Goal: Task Accomplishment & Management: Use online tool/utility

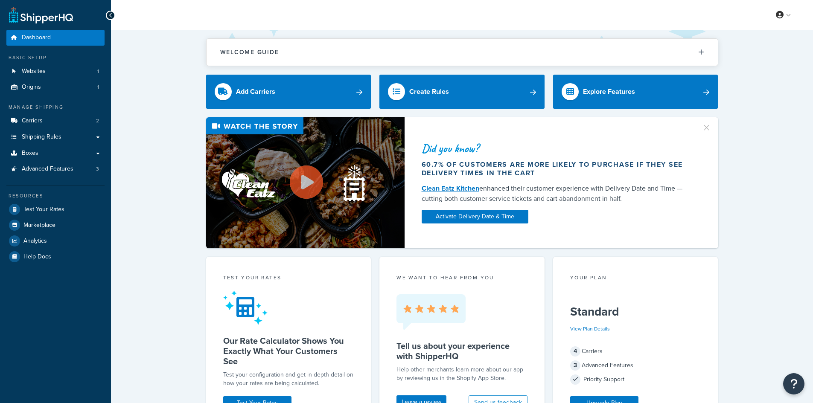
click at [70, 210] on link "Test Your Rates" at bounding box center [55, 209] width 98 height 15
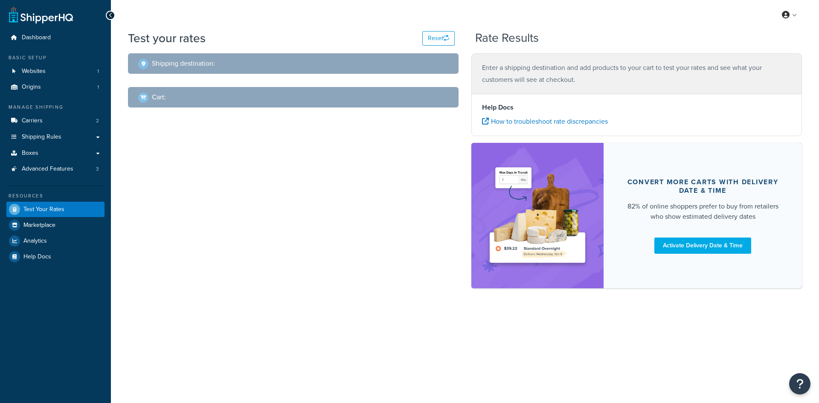
select select "[GEOGRAPHIC_DATA]"
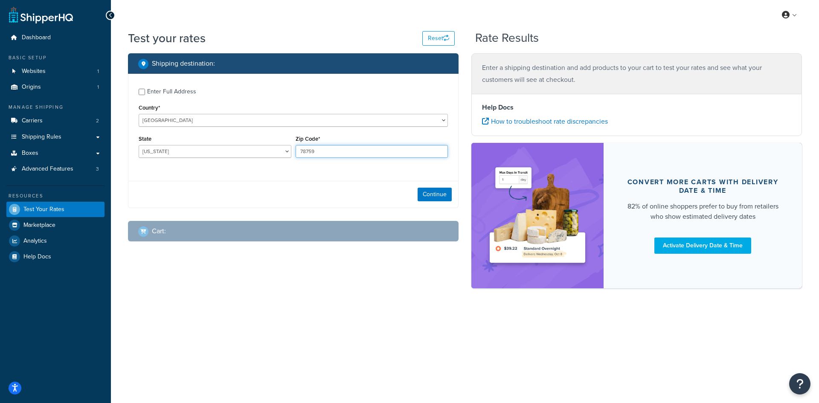
click at [344, 155] on input "78759" at bounding box center [372, 151] width 153 height 13
paste input "07701"
type input "07701"
click at [173, 154] on select "[US_STATE] [US_STATE] [US_STATE] [US_STATE] [US_STATE] Armed Forces Americas Ar…" at bounding box center [215, 151] width 153 height 13
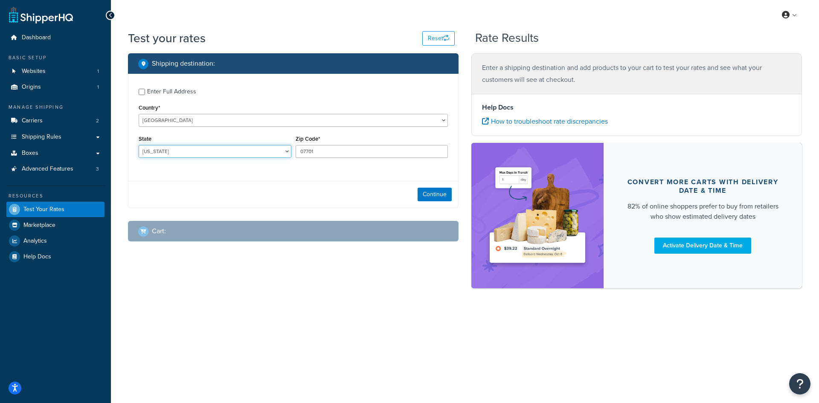
select select "NJ"
click at [139, 145] on select "[US_STATE] [US_STATE] [US_STATE] [US_STATE] [US_STATE] Armed Forces Americas Ar…" at bounding box center [215, 151] width 153 height 13
click at [433, 188] on button "Continue" at bounding box center [435, 195] width 34 height 14
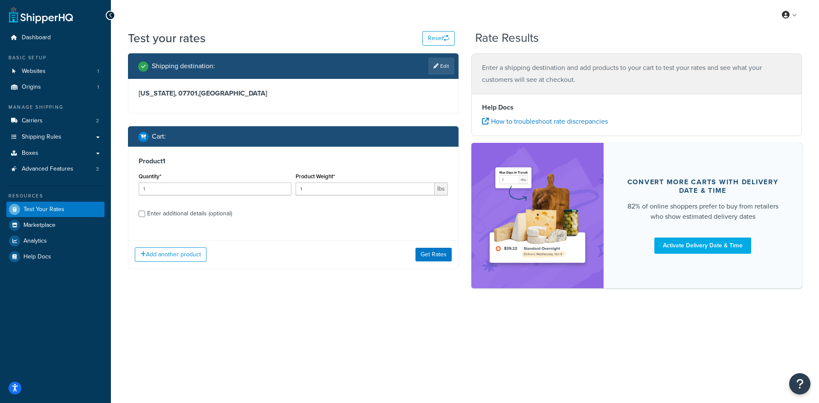
click at [187, 198] on div "Quantity* 1" at bounding box center [214, 186] width 157 height 31
click at [189, 190] on input "1" at bounding box center [215, 189] width 153 height 13
type input "100"
click at [318, 190] on input "1" at bounding box center [365, 189] width 139 height 13
click at [302, 189] on input "10.60" at bounding box center [365, 189] width 139 height 13
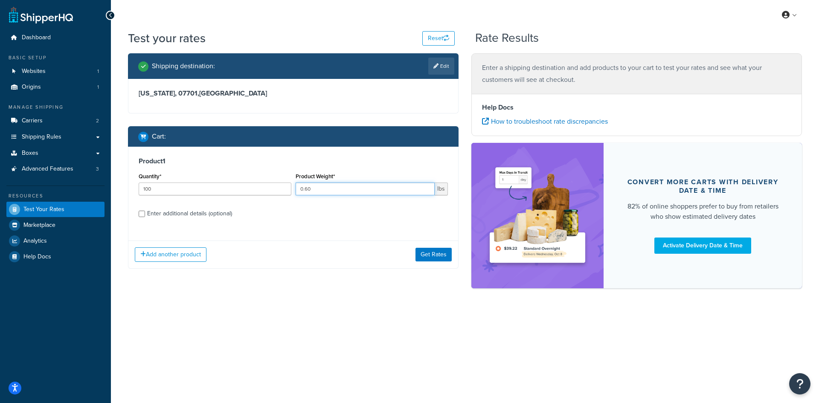
type input "0.60"
click at [437, 254] on button "Get Rates" at bounding box center [433, 255] width 36 height 14
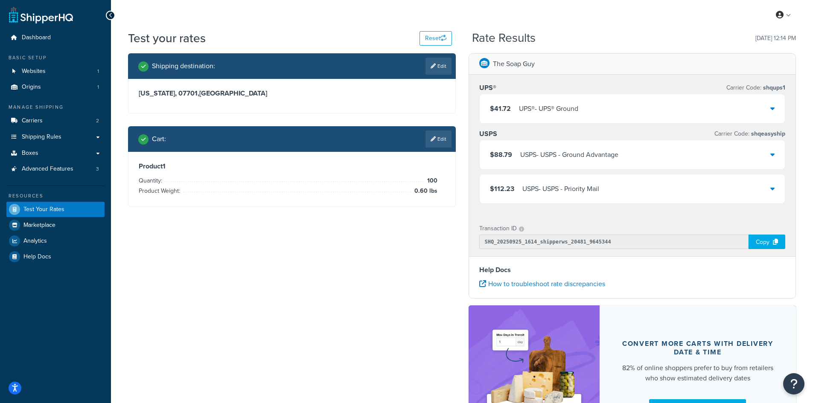
click at [528, 106] on div "UPS® - UPS® Ground" at bounding box center [548, 109] width 59 height 12
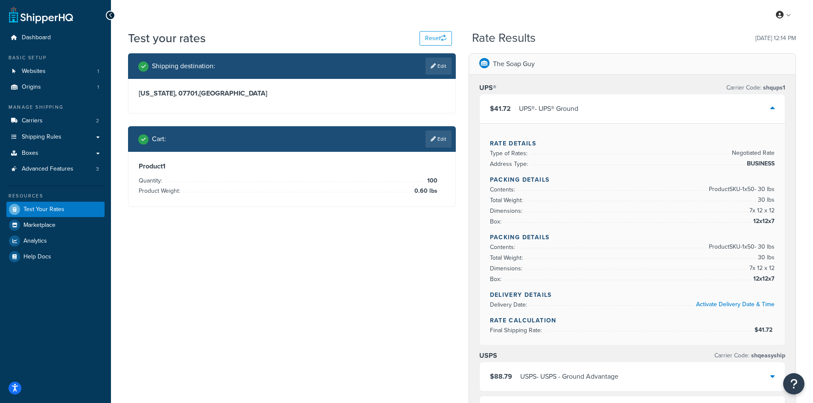
click at [435, 65] on link "Edit" at bounding box center [438, 66] width 26 height 17
select select "NJ"
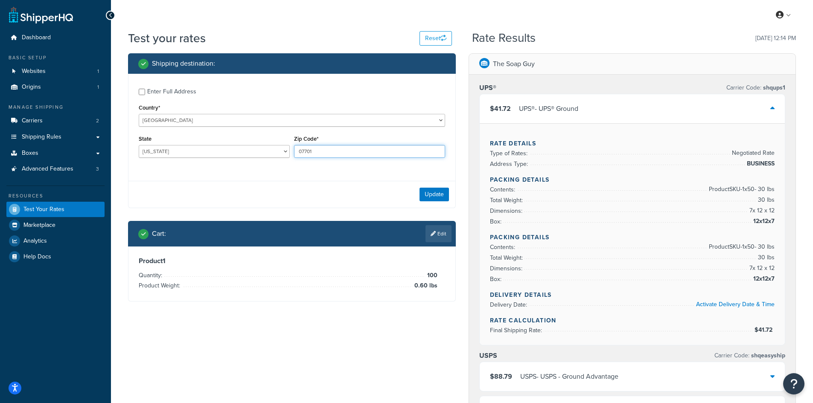
click at [328, 154] on input "07701" at bounding box center [369, 151] width 151 height 13
click at [328, 153] on input "07701" at bounding box center [369, 151] width 151 height 13
paste input "62240"
type input "62240"
click at [186, 153] on select "[US_STATE] [US_STATE] [US_STATE] [US_STATE] [US_STATE] Armed Forces Americas Ar…" at bounding box center [214, 151] width 151 height 13
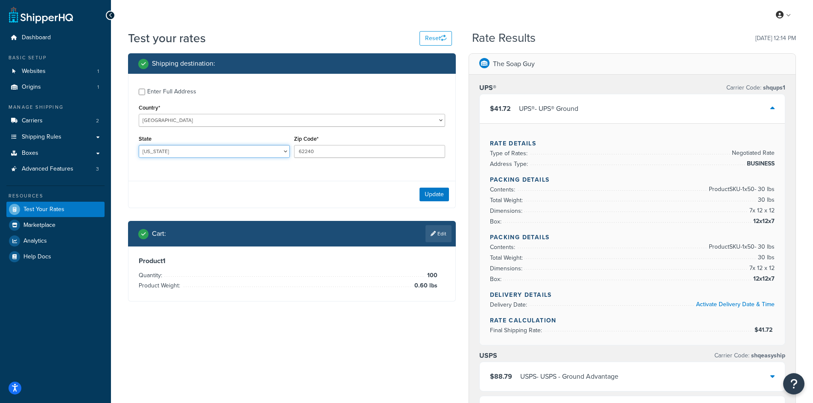
select select "IL"
click at [139, 145] on select "[US_STATE] [US_STATE] [US_STATE] [US_STATE] [US_STATE] Armed Forces Americas Ar…" at bounding box center [214, 151] width 151 height 13
click at [439, 198] on button "Update" at bounding box center [433, 195] width 29 height 14
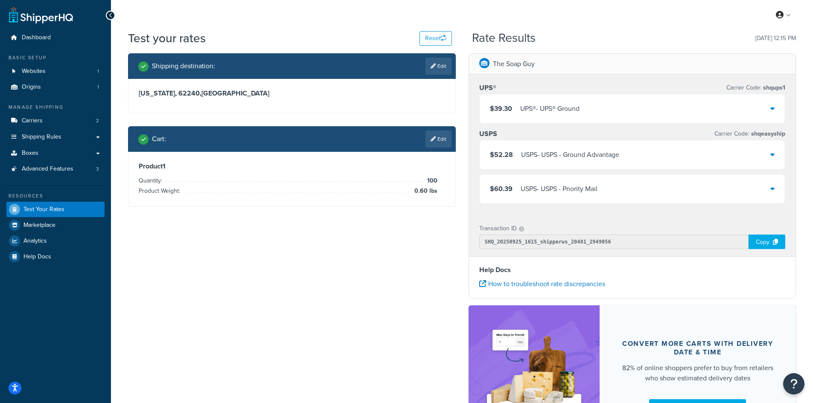
click at [434, 140] on icon at bounding box center [432, 138] width 5 height 5
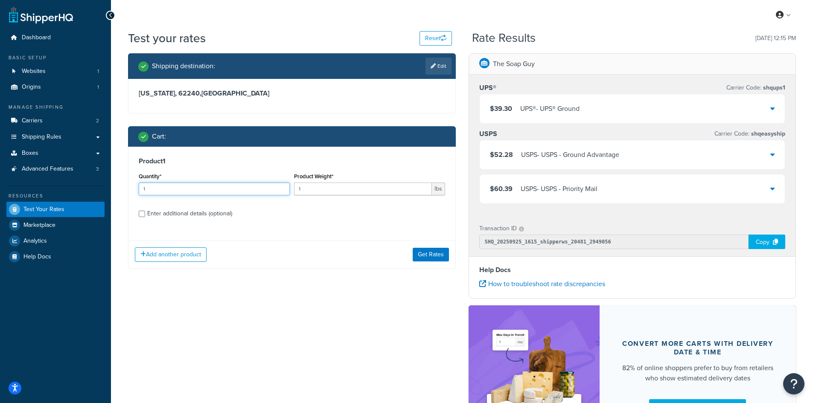
click at [159, 188] on input "1" at bounding box center [214, 189] width 151 height 13
type input "100"
type input "1.12"
click at [423, 248] on button "Get Rates" at bounding box center [430, 255] width 36 height 14
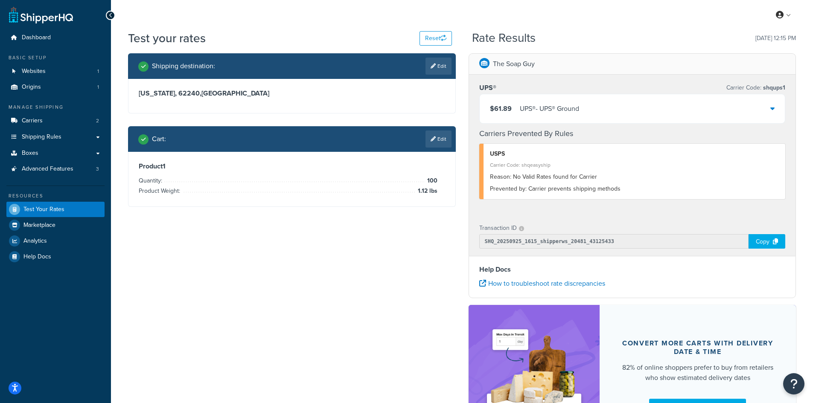
click at [607, 107] on div "$61.89 UPS® - UPS® Ground" at bounding box center [631, 108] width 305 height 29
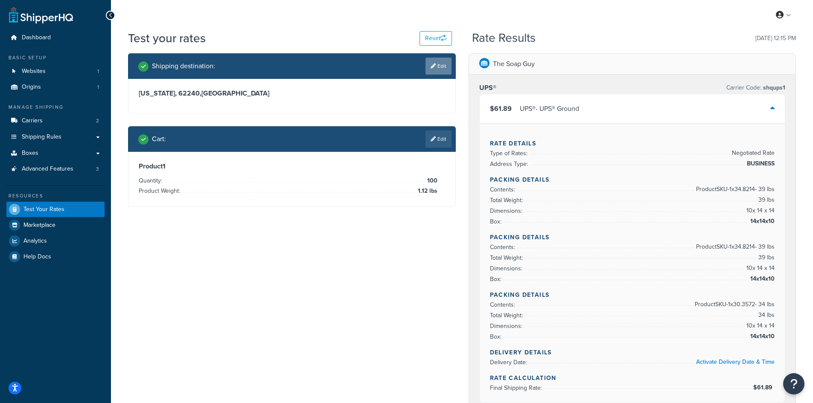
click at [431, 69] on link "Edit" at bounding box center [438, 66] width 26 height 17
select select "IL"
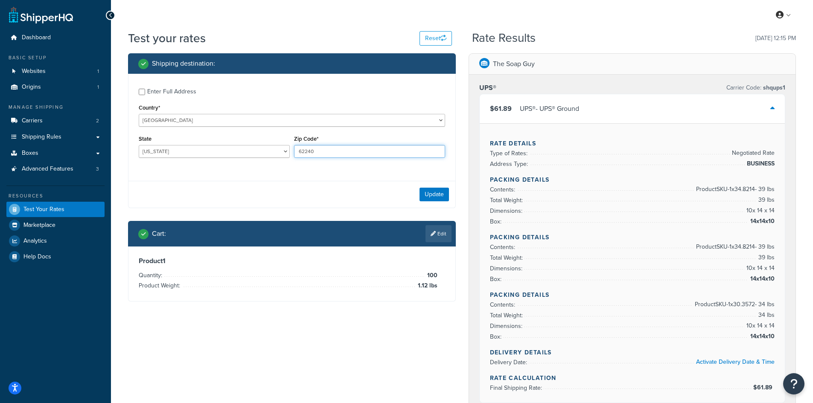
click at [328, 151] on input "62240" at bounding box center [369, 151] width 151 height 13
paste input "51535"
type input "51535"
click at [181, 140] on div "State [US_STATE] [US_STATE] [US_STATE] [US_STATE] [US_STATE] Armed Forces Ameri…" at bounding box center [214, 145] width 151 height 25
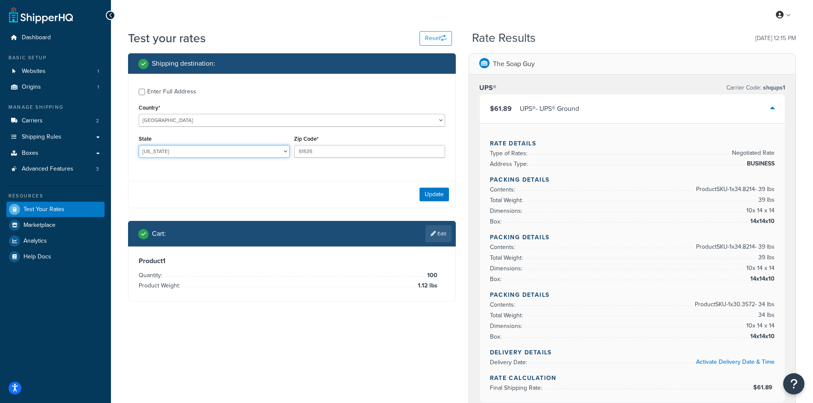
click at [170, 145] on select "[US_STATE] [US_STATE] [US_STATE] [US_STATE] [US_STATE] Armed Forces Americas Ar…" at bounding box center [214, 151] width 151 height 13
select select "IA"
click at [139, 145] on select "[US_STATE] [US_STATE] [US_STATE] [US_STATE] [US_STATE] Armed Forces Americas Ar…" at bounding box center [214, 151] width 151 height 13
click at [443, 195] on button "Update" at bounding box center [433, 195] width 29 height 14
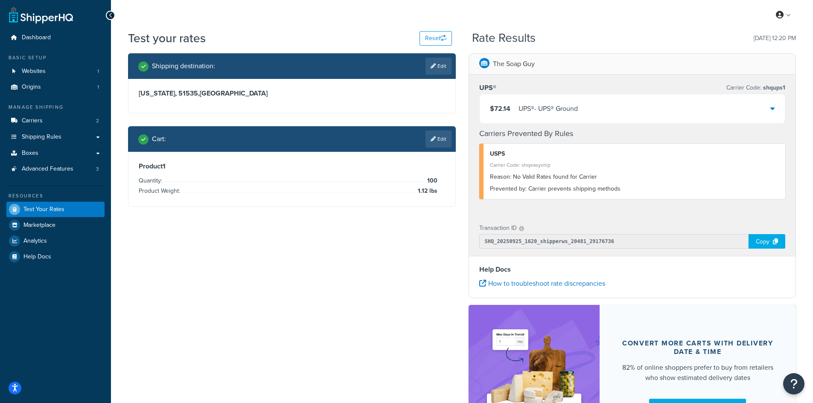
drag, startPoint x: 435, startPoint y: 147, endPoint x: 428, endPoint y: 150, distance: 7.4
click at [435, 147] on link "Edit" at bounding box center [438, 139] width 26 height 17
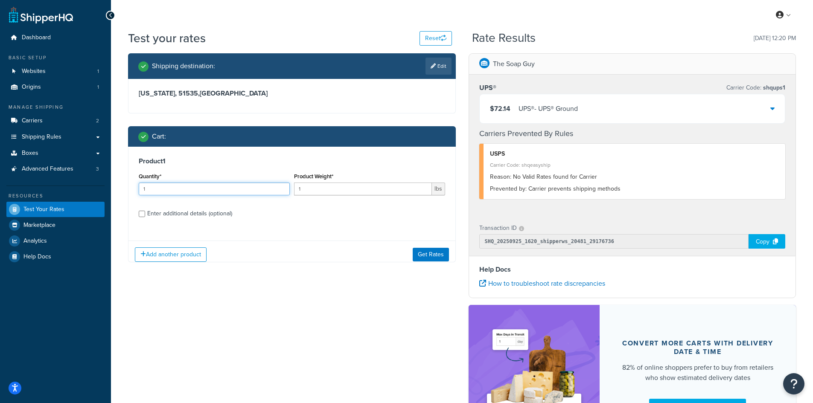
click at [174, 187] on input "1" at bounding box center [214, 189] width 151 height 13
type input "100"
click at [366, 196] on div "Product Weight* 1 lbs" at bounding box center [369, 186] width 155 height 31
